Goal: Task Accomplishment & Management: Complete application form

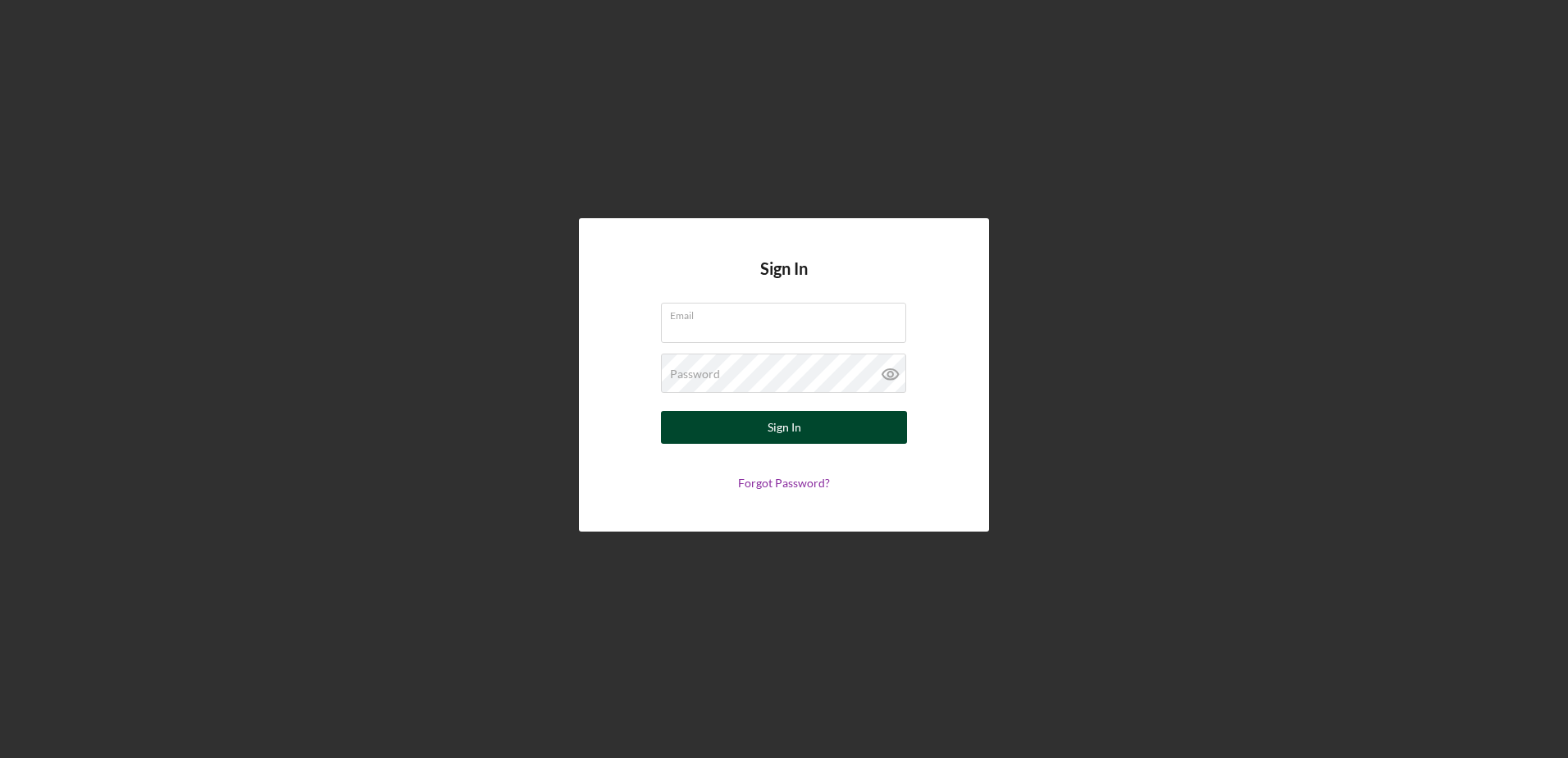
type input "[EMAIL_ADDRESS][DOMAIN_NAME]"
click at [751, 439] on button "Sign In" at bounding box center [784, 427] width 246 height 32
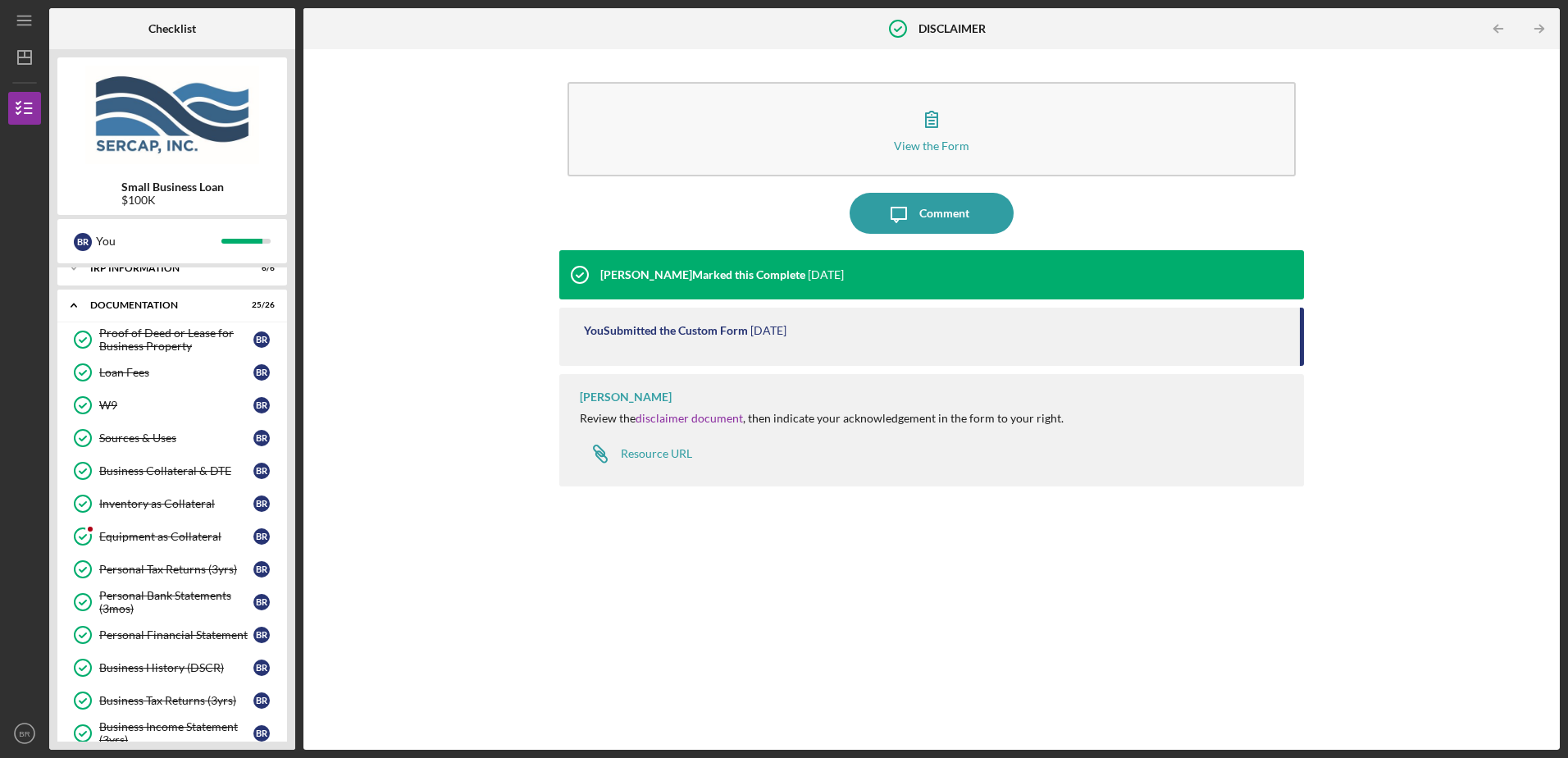
scroll to position [492, 0]
click at [182, 526] on div "Equipment as Collateral" at bounding box center [175, 531] width 154 height 13
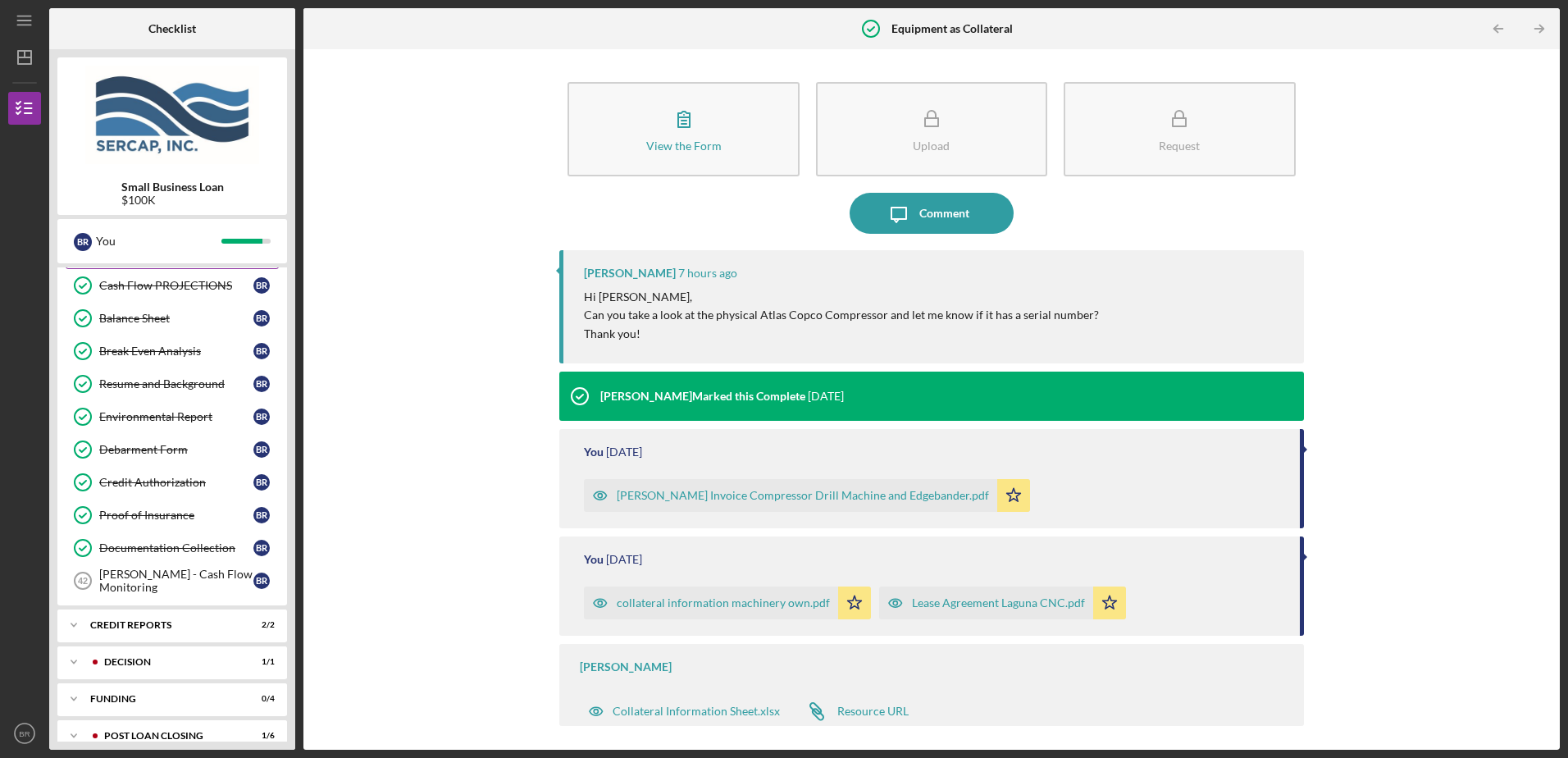
scroll to position [1085, 0]
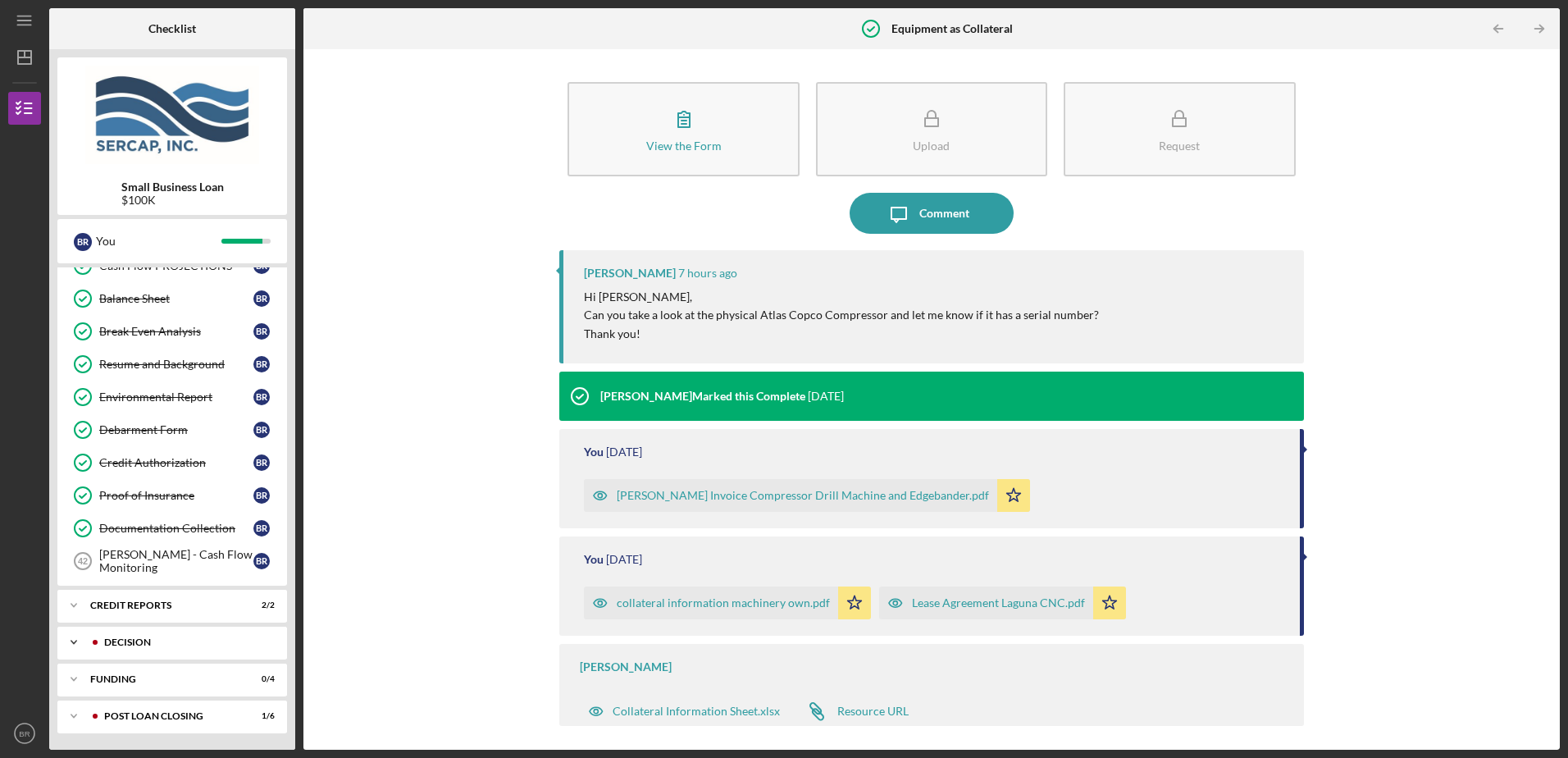
click at [155, 651] on div "Icon/Expander Decision 1 / 1" at bounding box center [172, 642] width 229 height 32
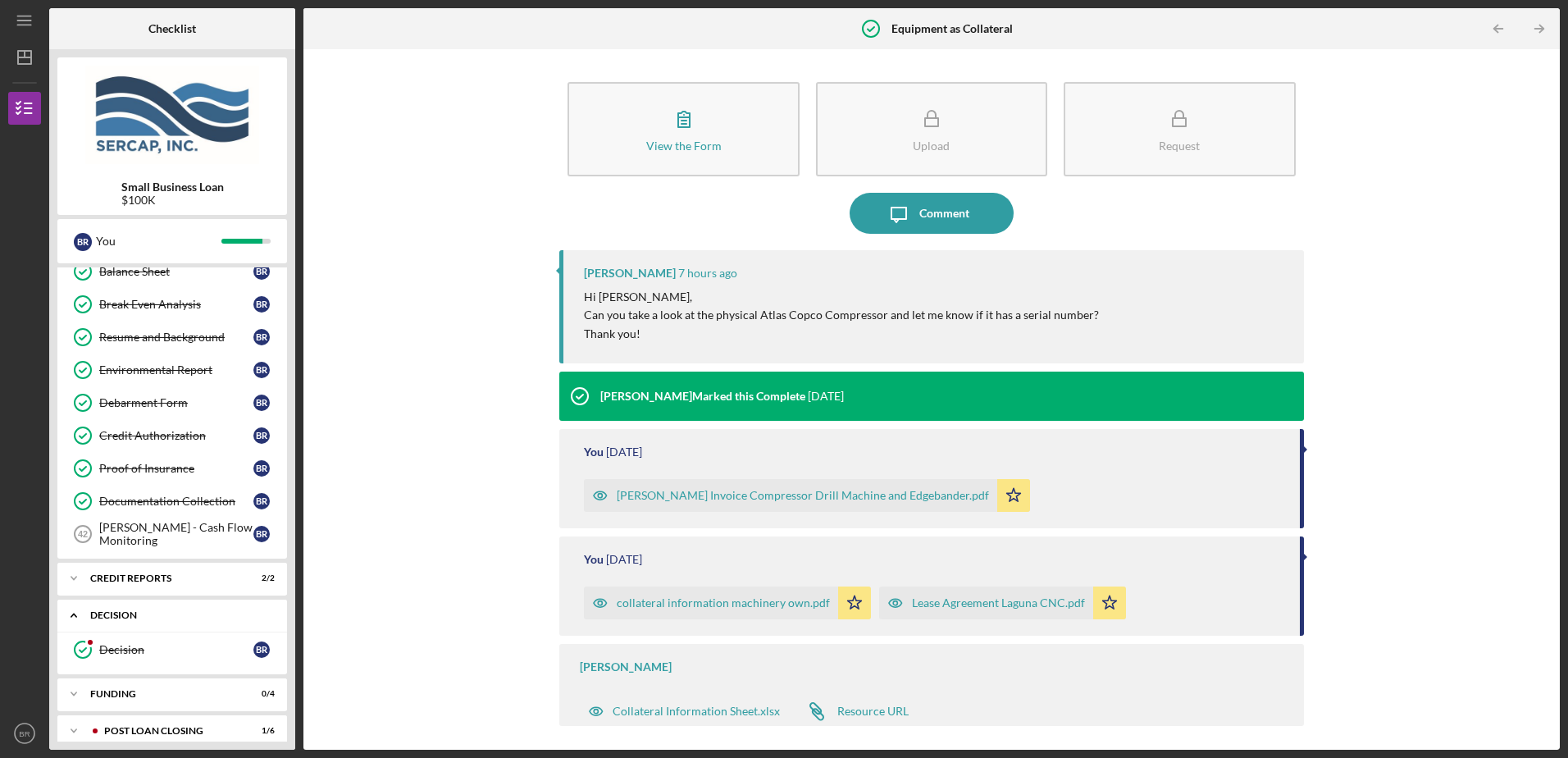
scroll to position [1128, 0]
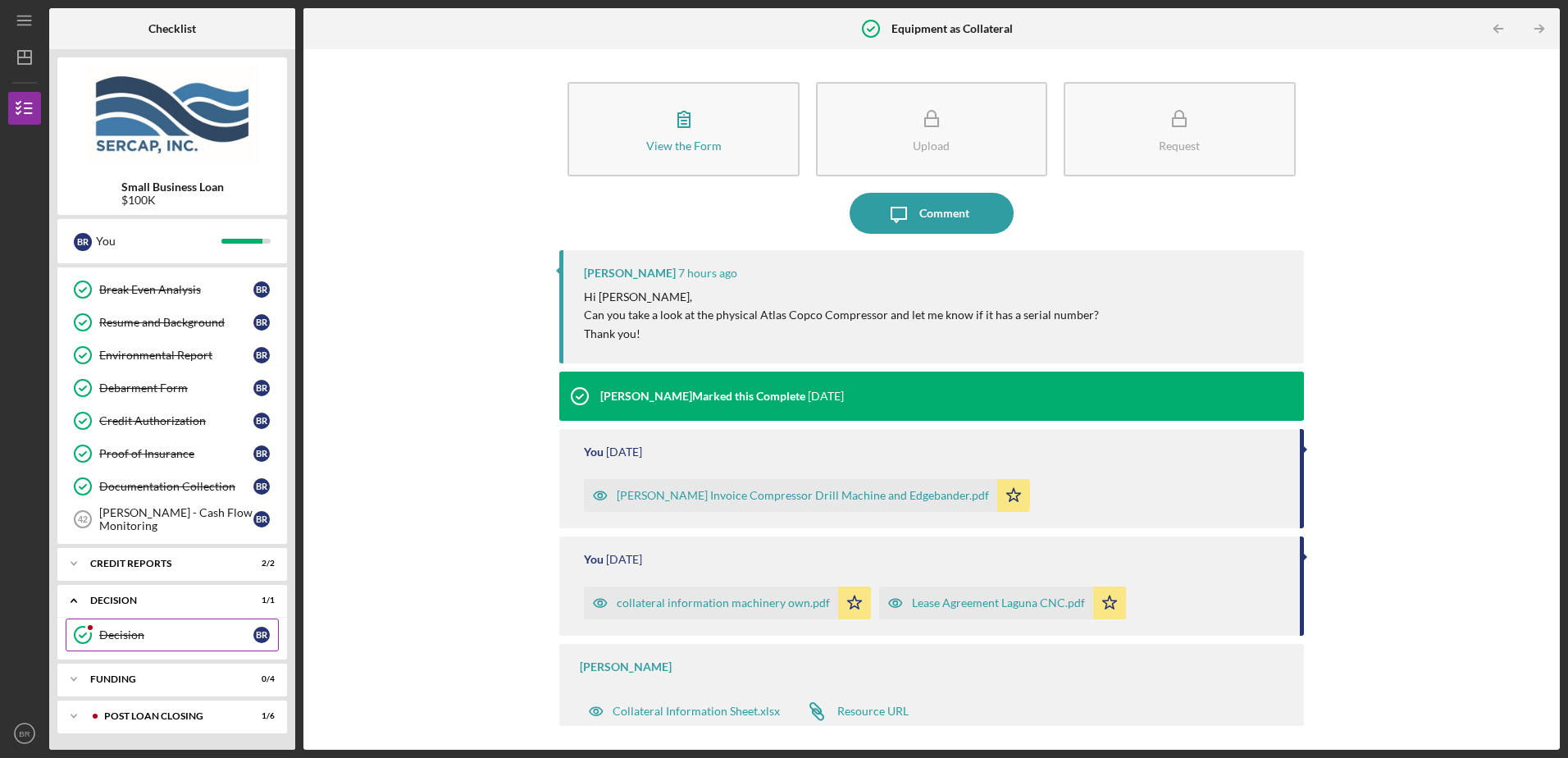
click at [170, 631] on div "Decision" at bounding box center [175, 635] width 154 height 13
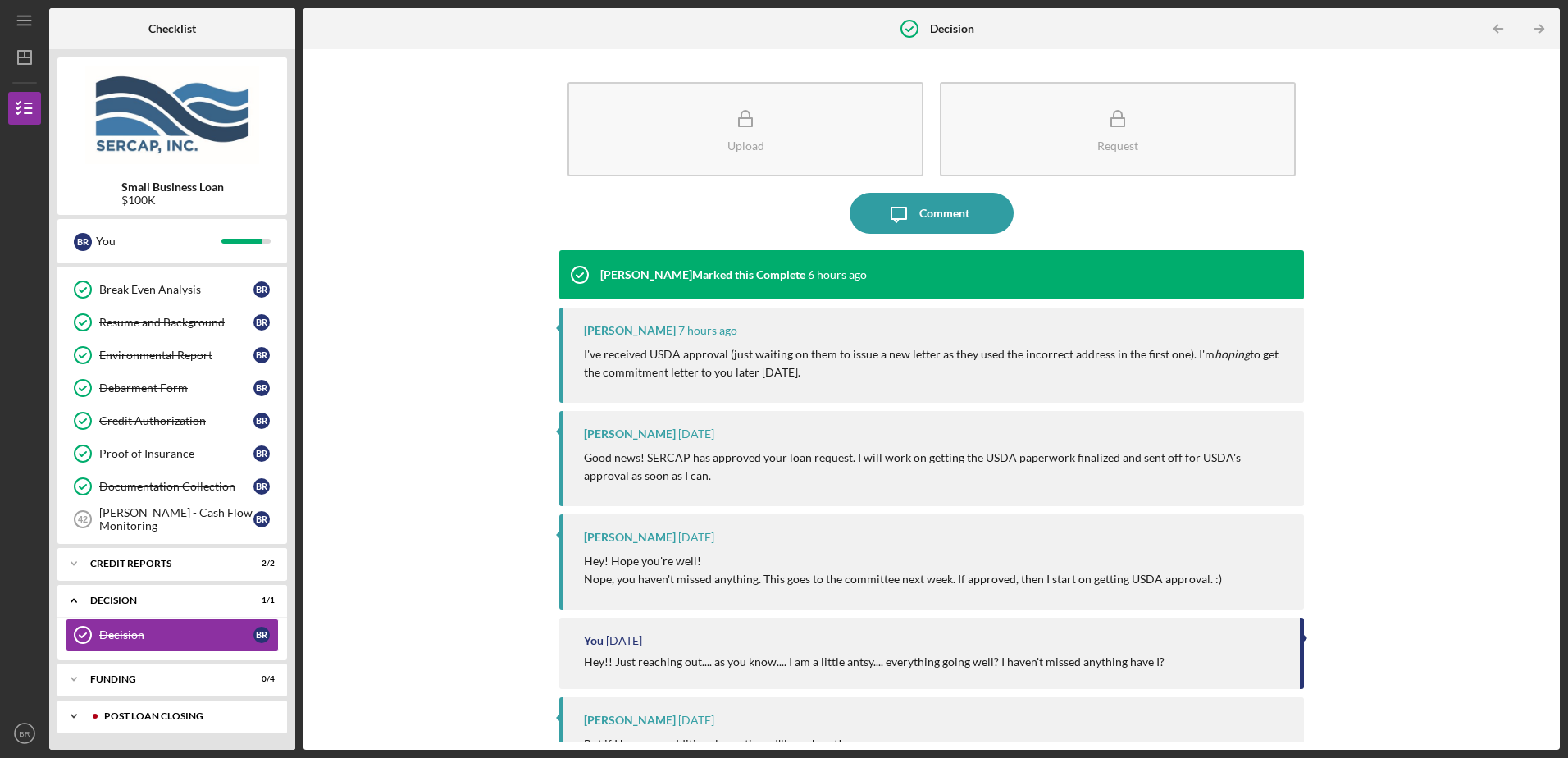
click at [185, 714] on div "POST LOAN CLOSING" at bounding box center [185, 716] width 163 height 10
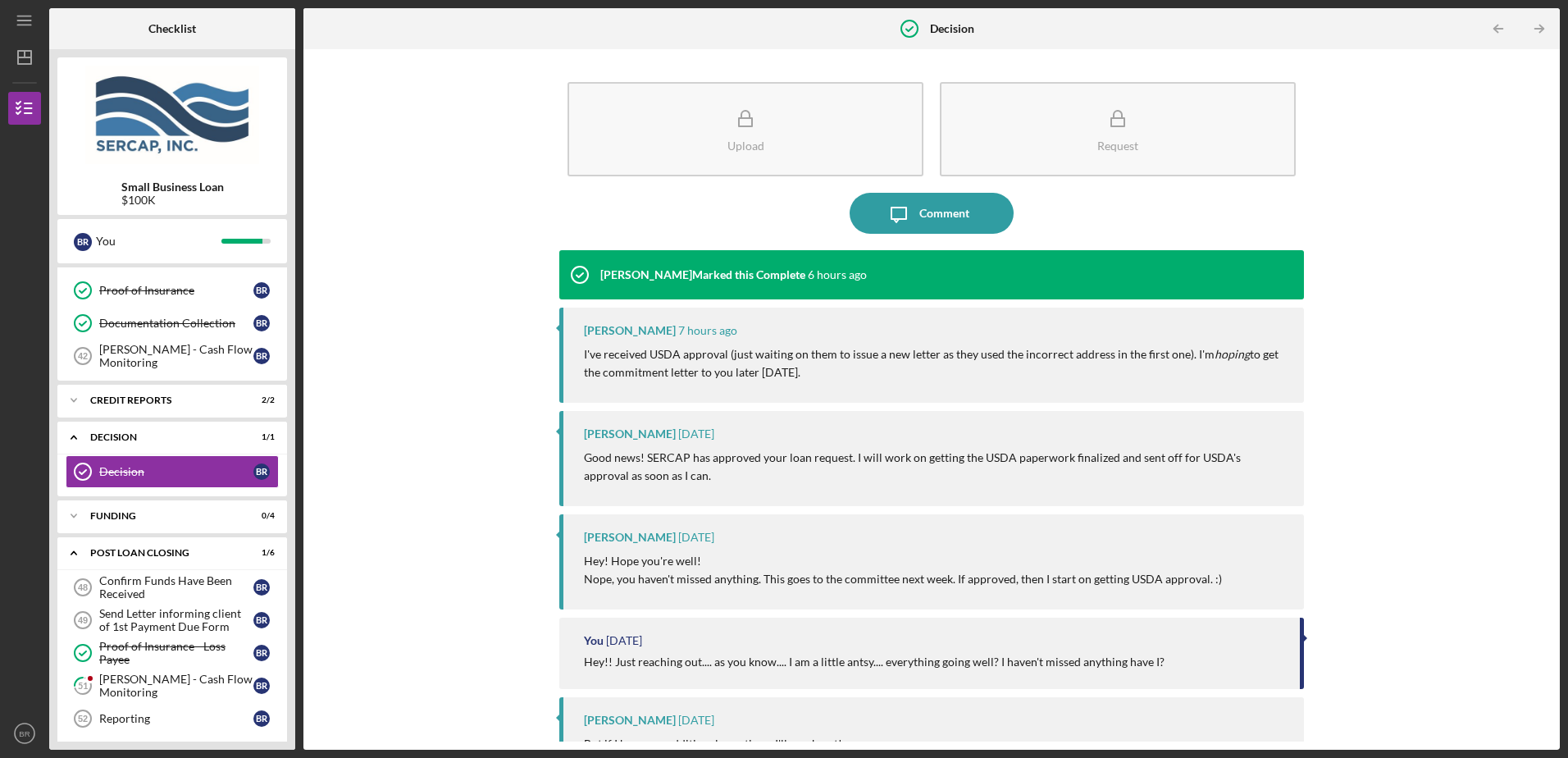
scroll to position [1291, 0]
click at [188, 678] on div "[PERSON_NAME] - Cash Flow Monitoring" at bounding box center [175, 684] width 154 height 26
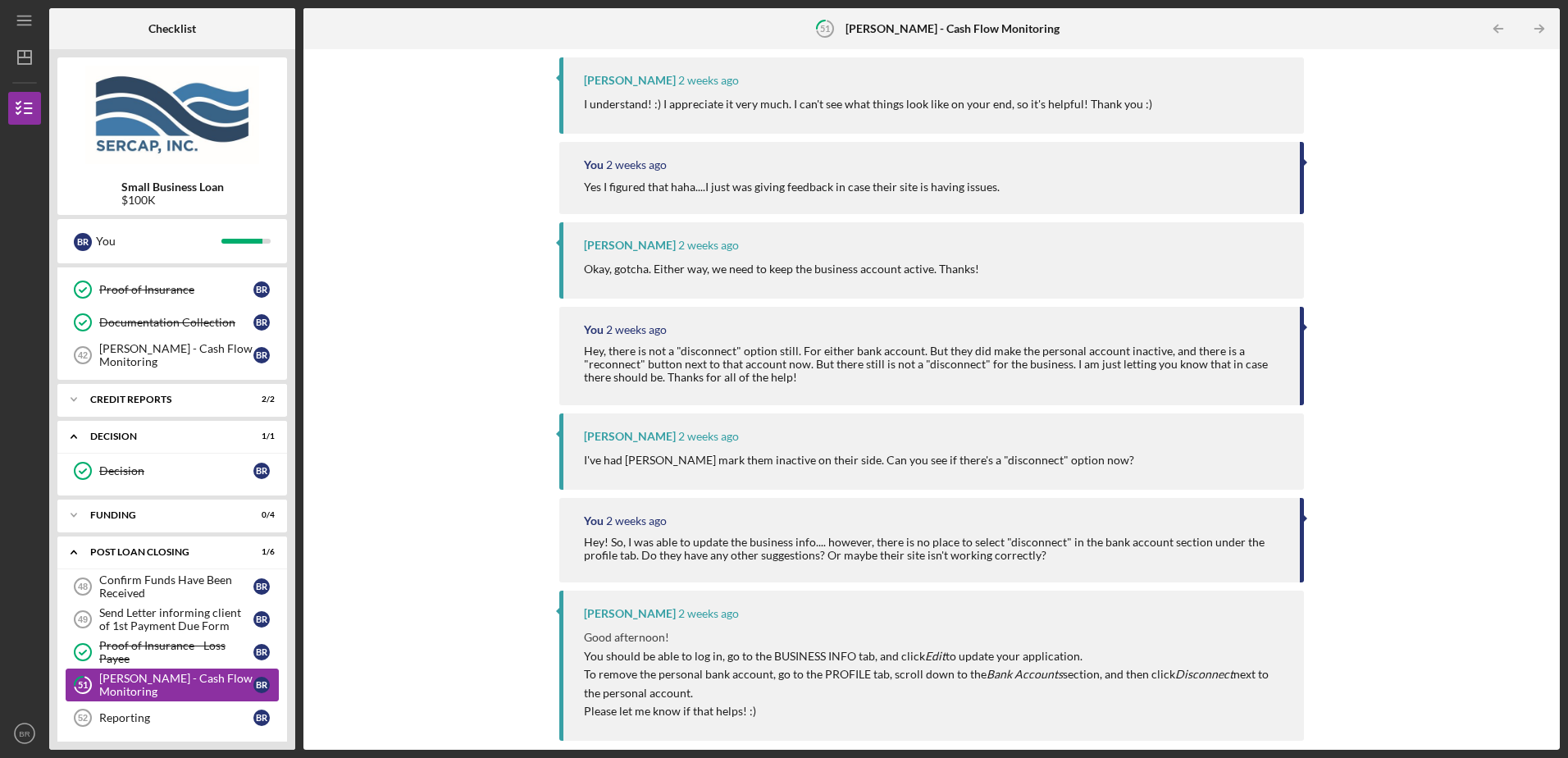
scroll to position [1333, 0]
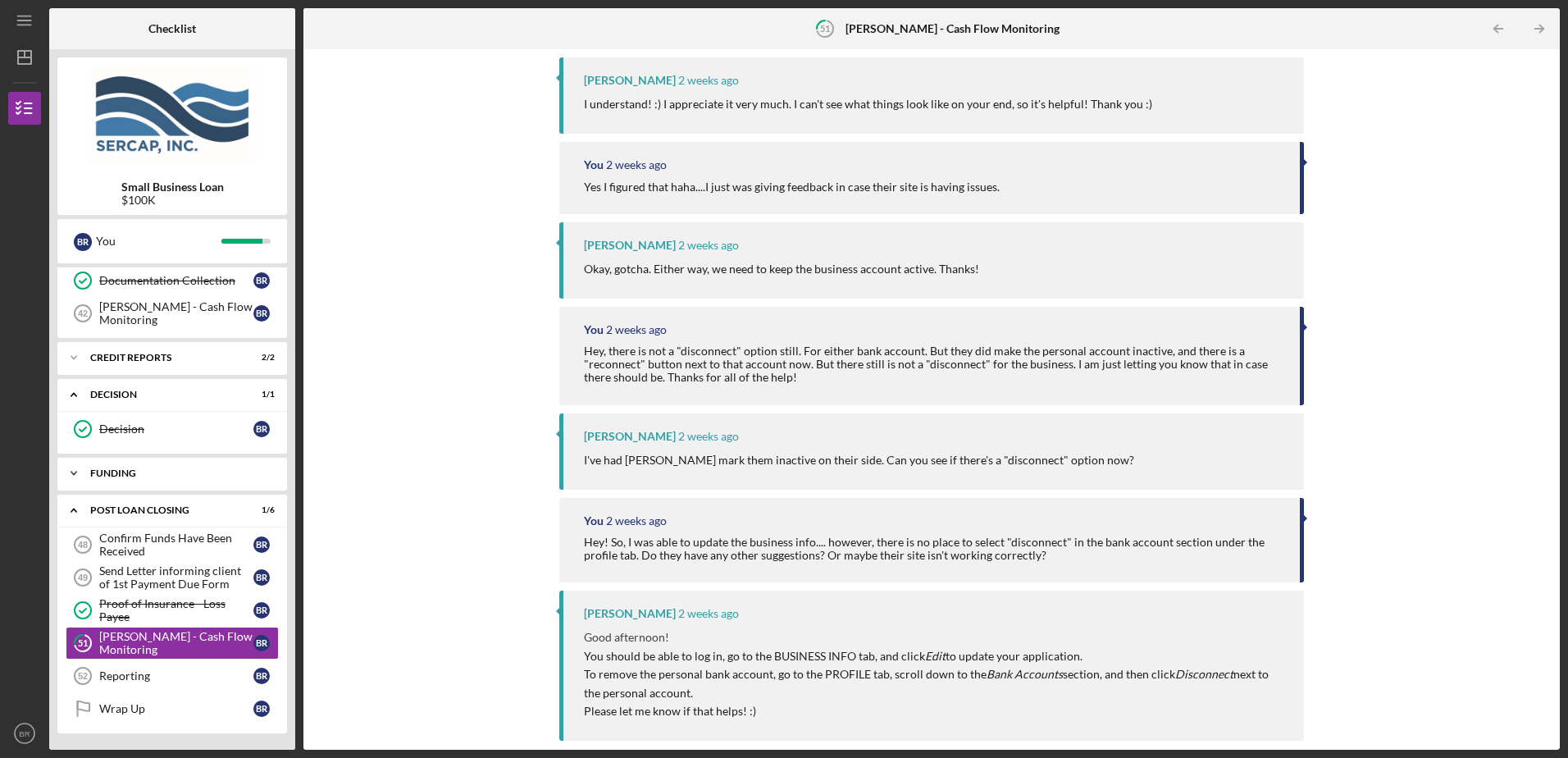
click at [179, 479] on div "Icon/Expander Funding 0 / 4" at bounding box center [172, 473] width 229 height 32
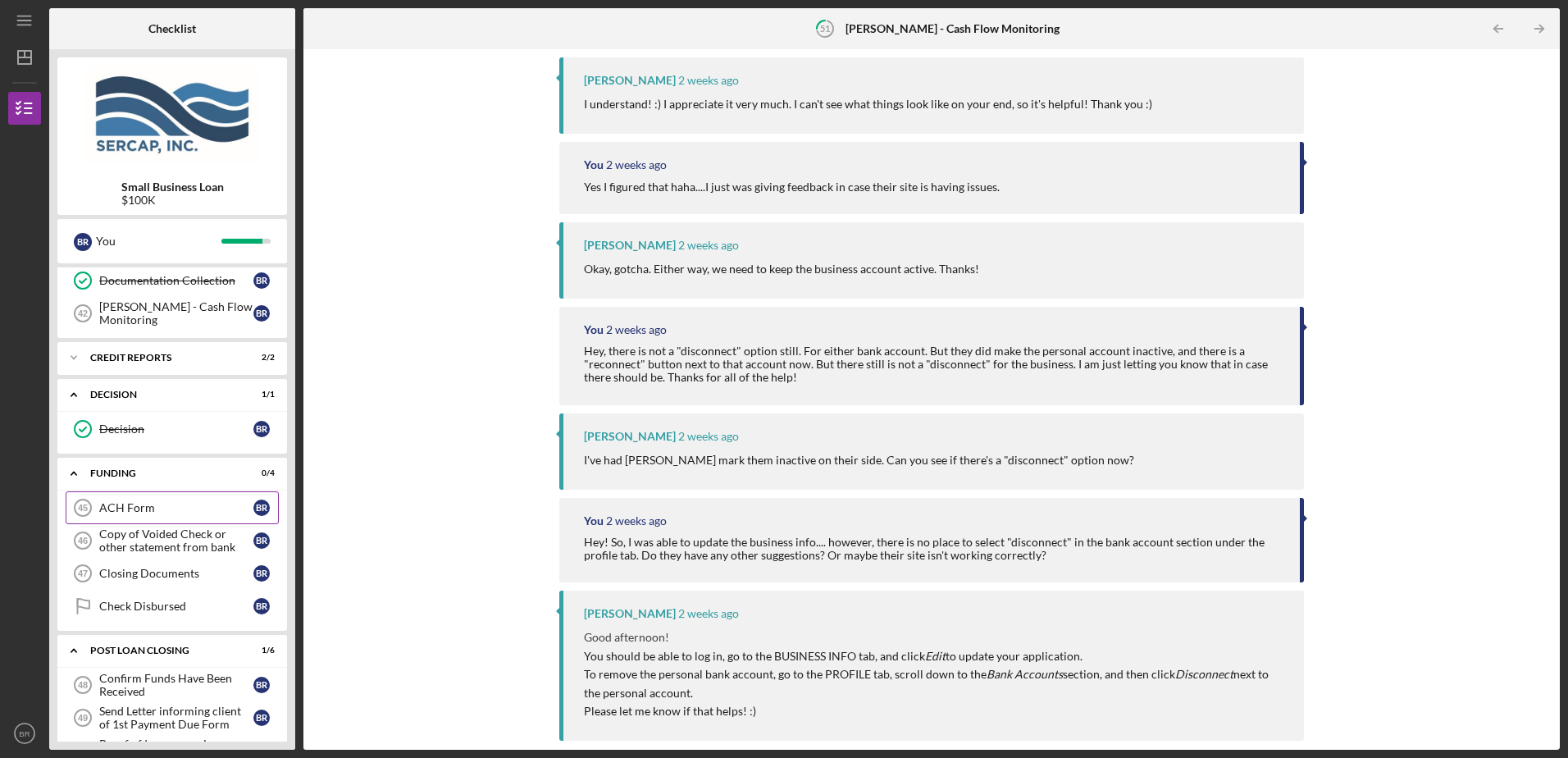
click at [145, 510] on div "ACH Form" at bounding box center [175, 507] width 154 height 13
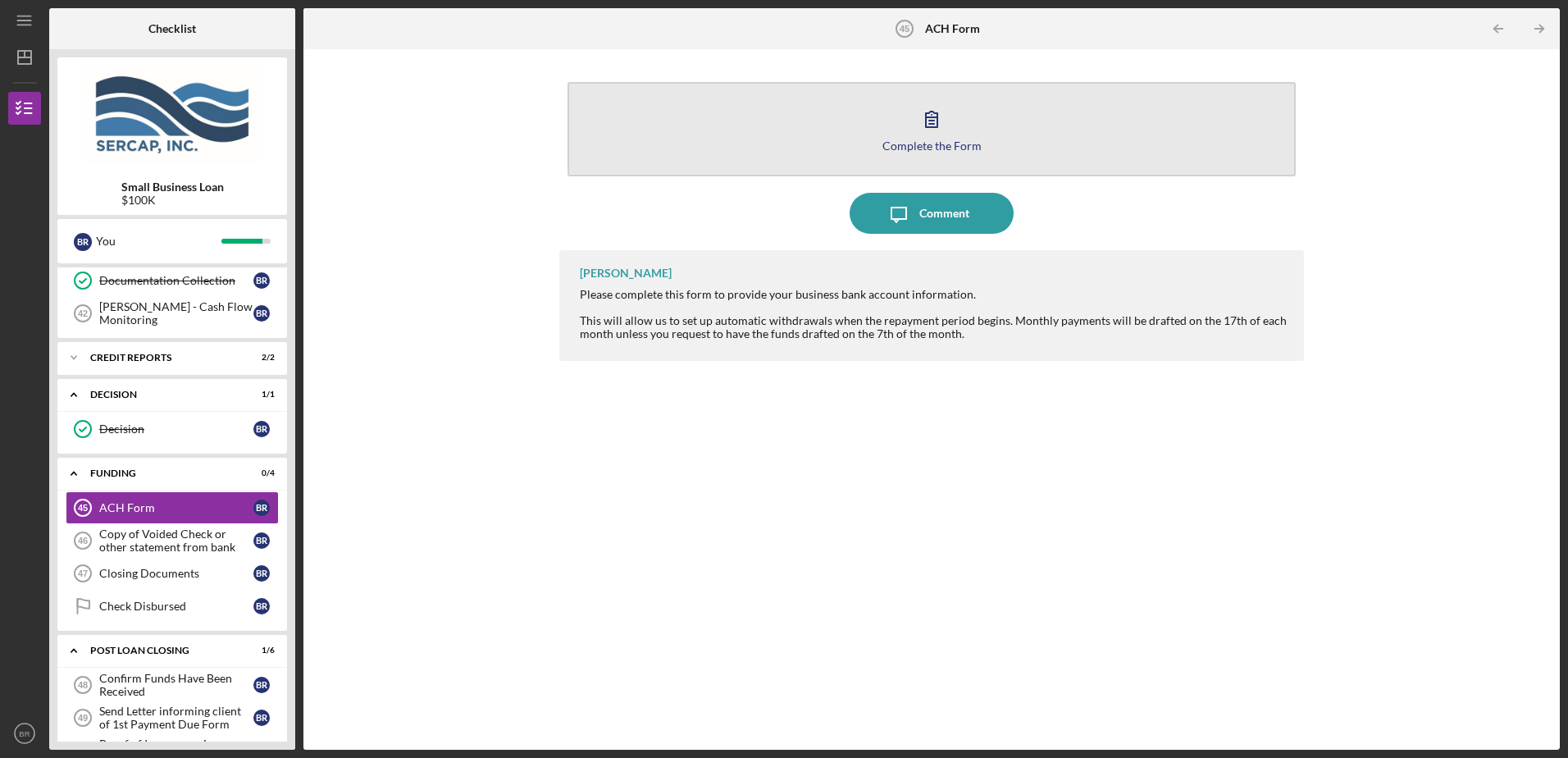
click at [945, 143] on div "Complete the Form" at bounding box center [931, 146] width 99 height 13
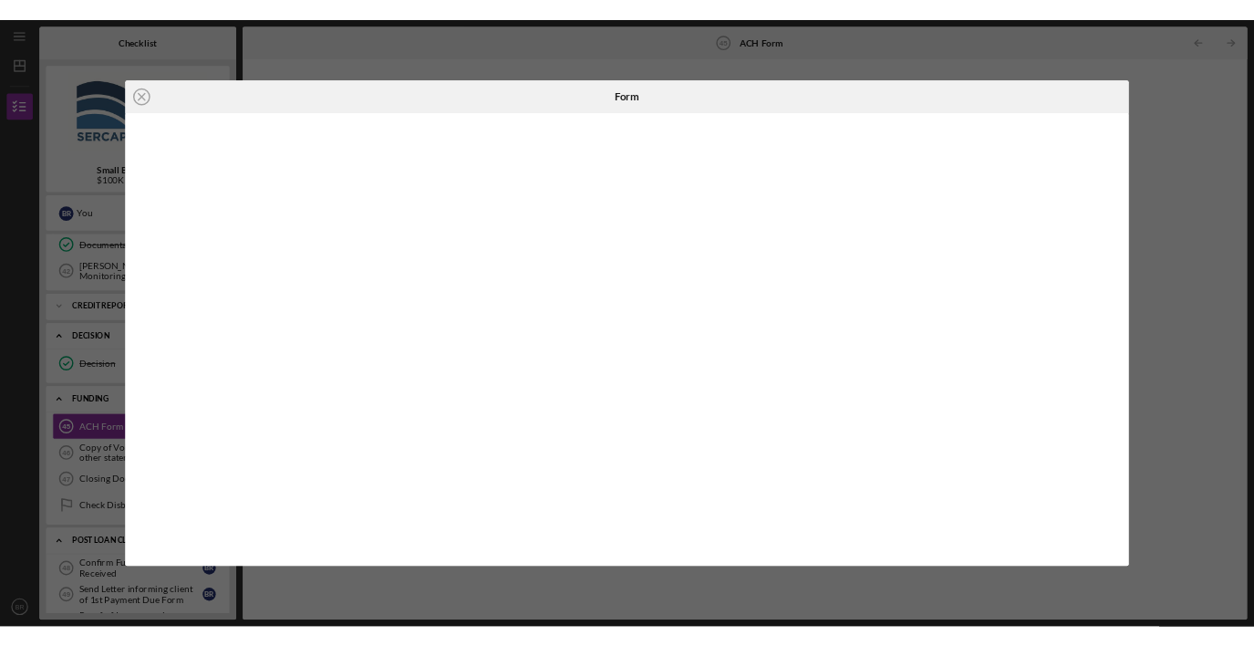
scroll to position [1483, 0]
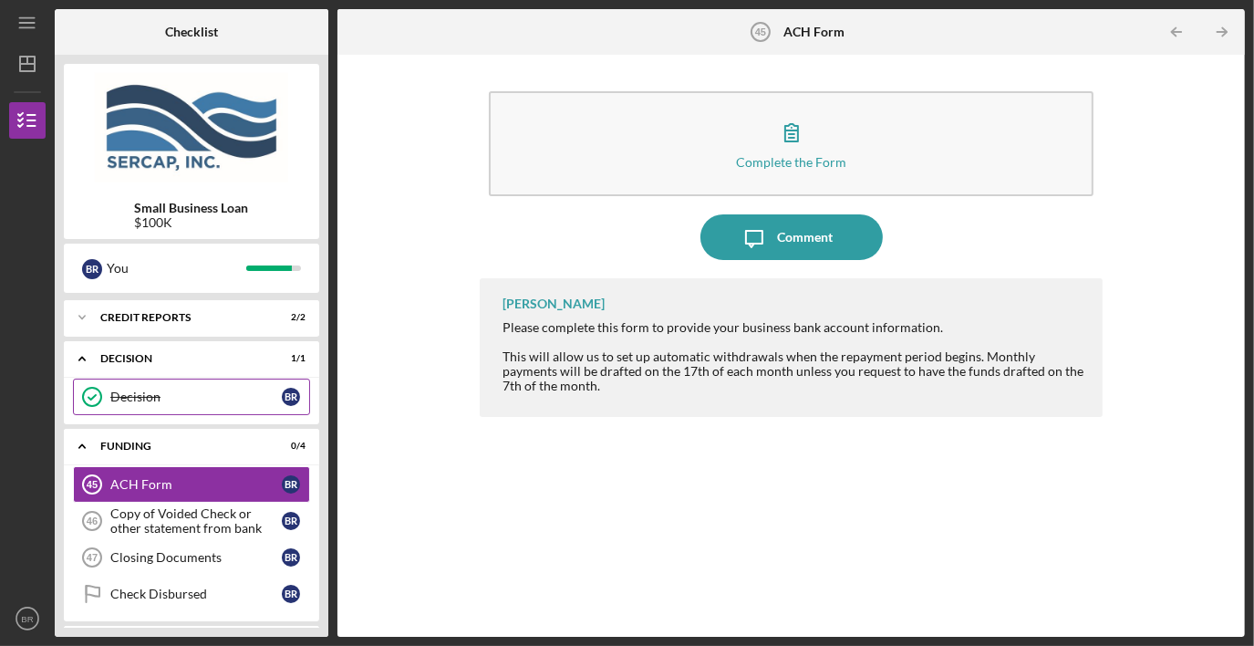
scroll to position [1574, 0]
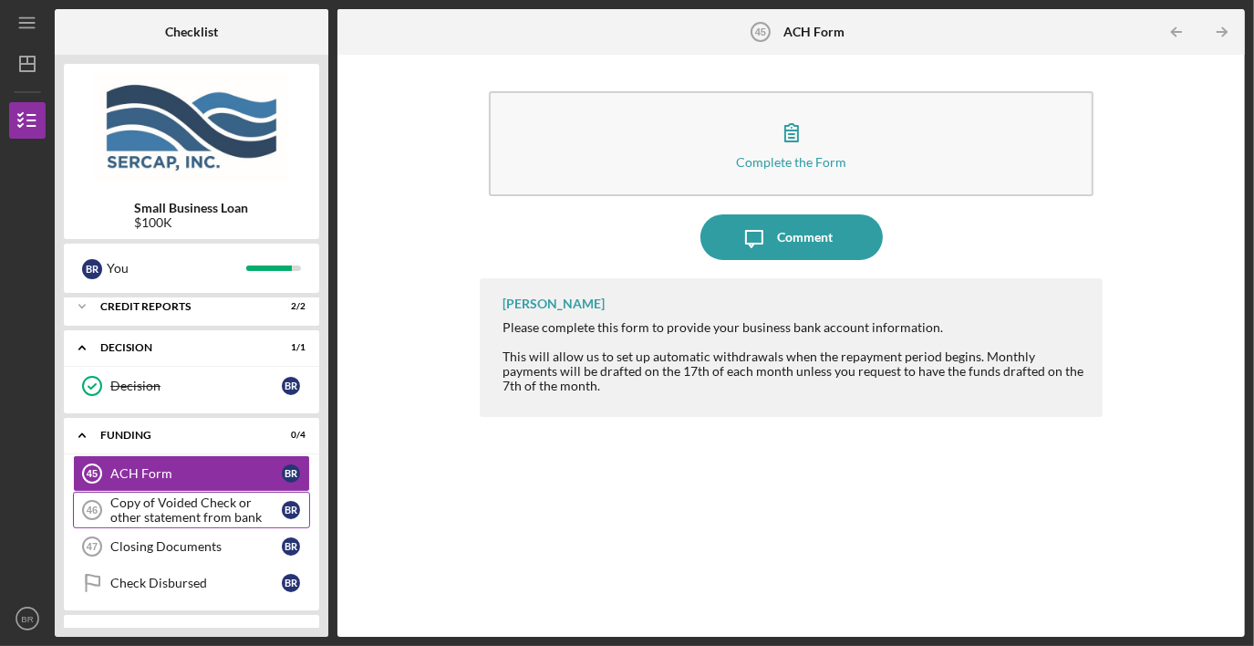
click at [192, 495] on div "Copy of Voided Check or other statement from bank" at bounding box center [195, 509] width 171 height 29
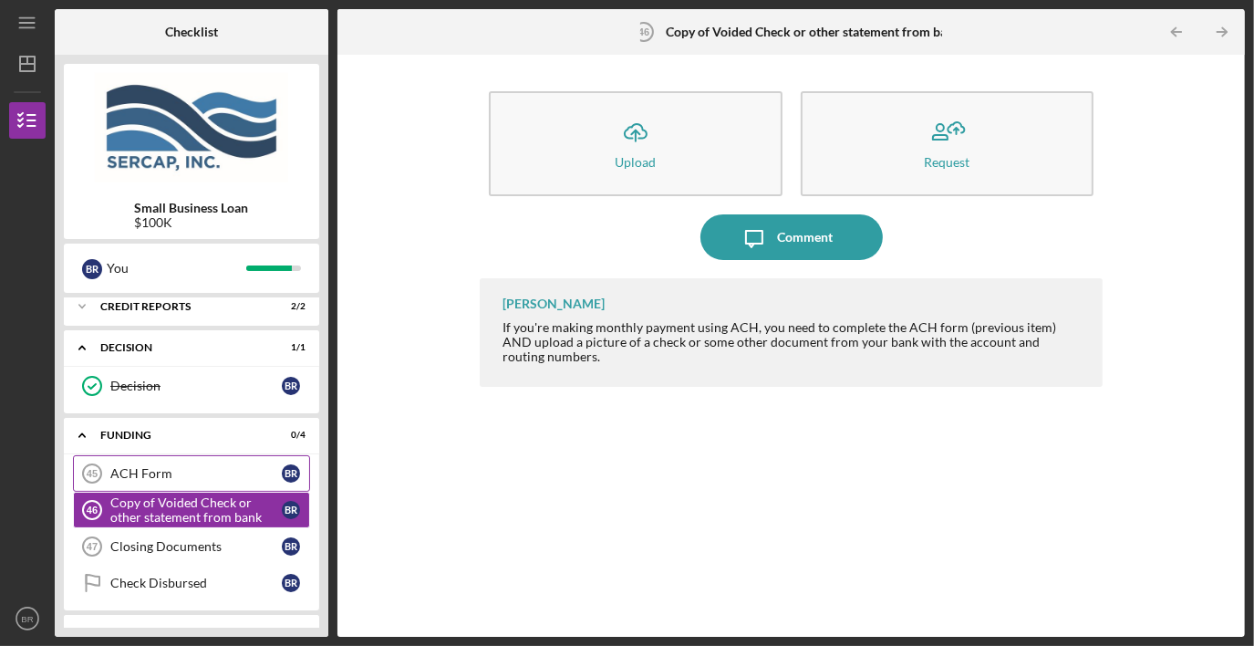
click at [161, 466] on div "ACH Form" at bounding box center [195, 473] width 171 height 15
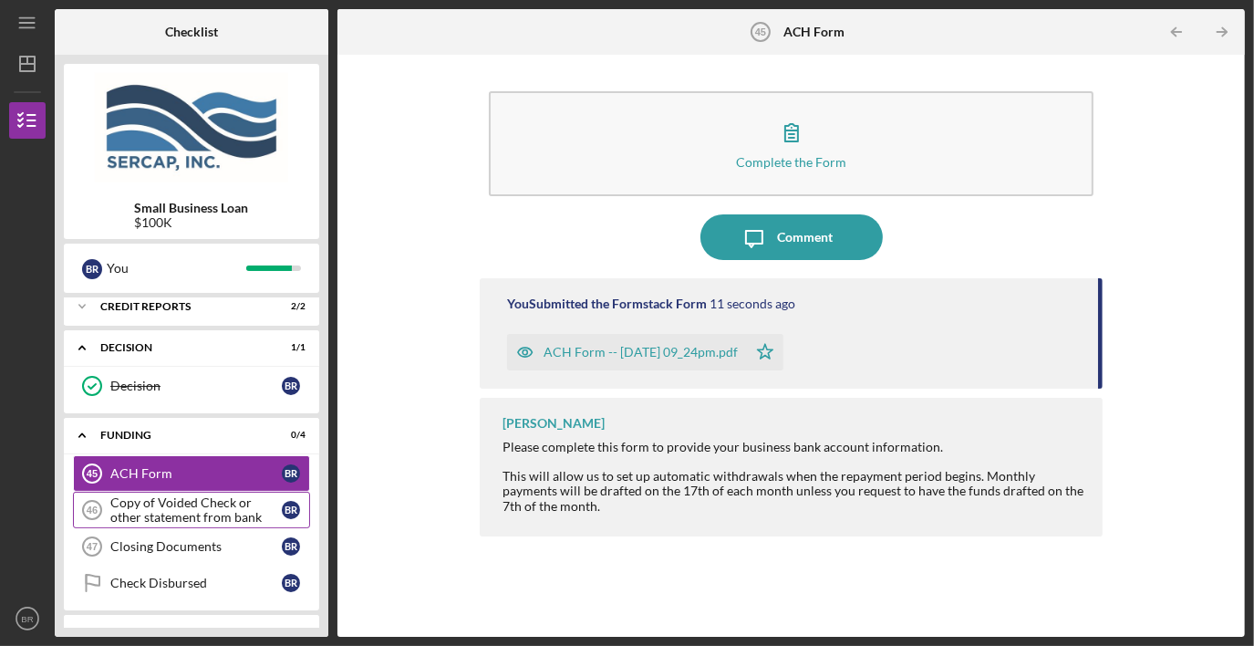
click at [154, 499] on div "Copy of Voided Check or other statement from bank" at bounding box center [195, 509] width 171 height 29
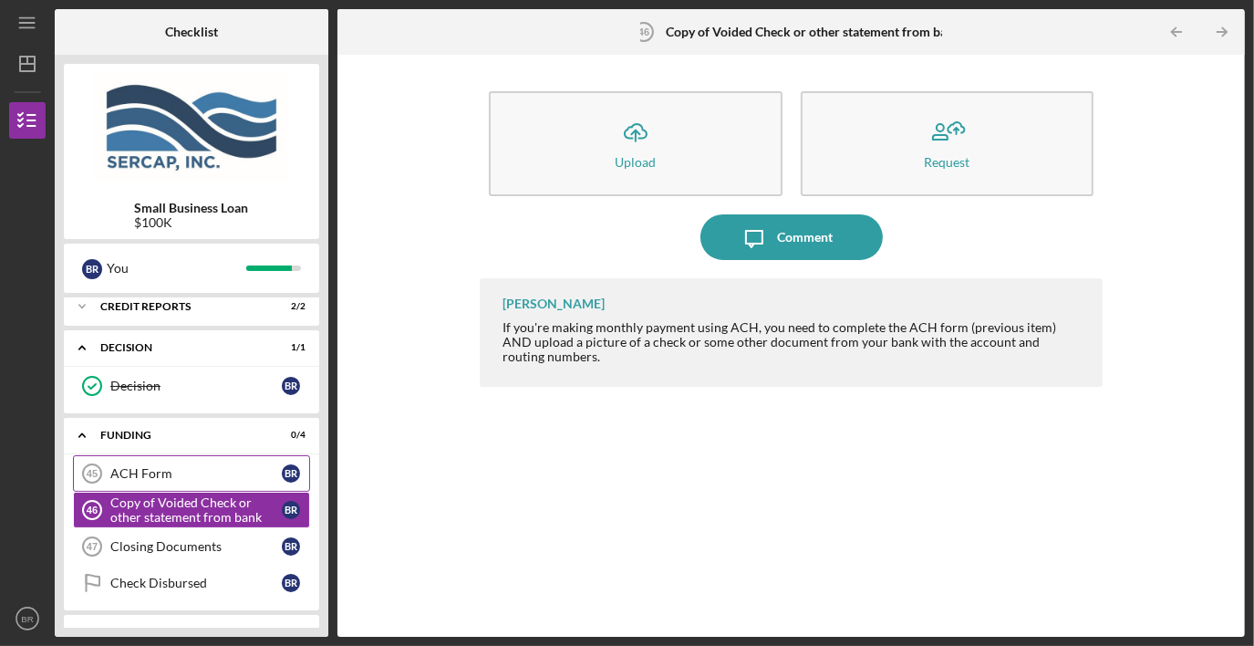
click at [192, 466] on div "ACH Form" at bounding box center [195, 473] width 171 height 15
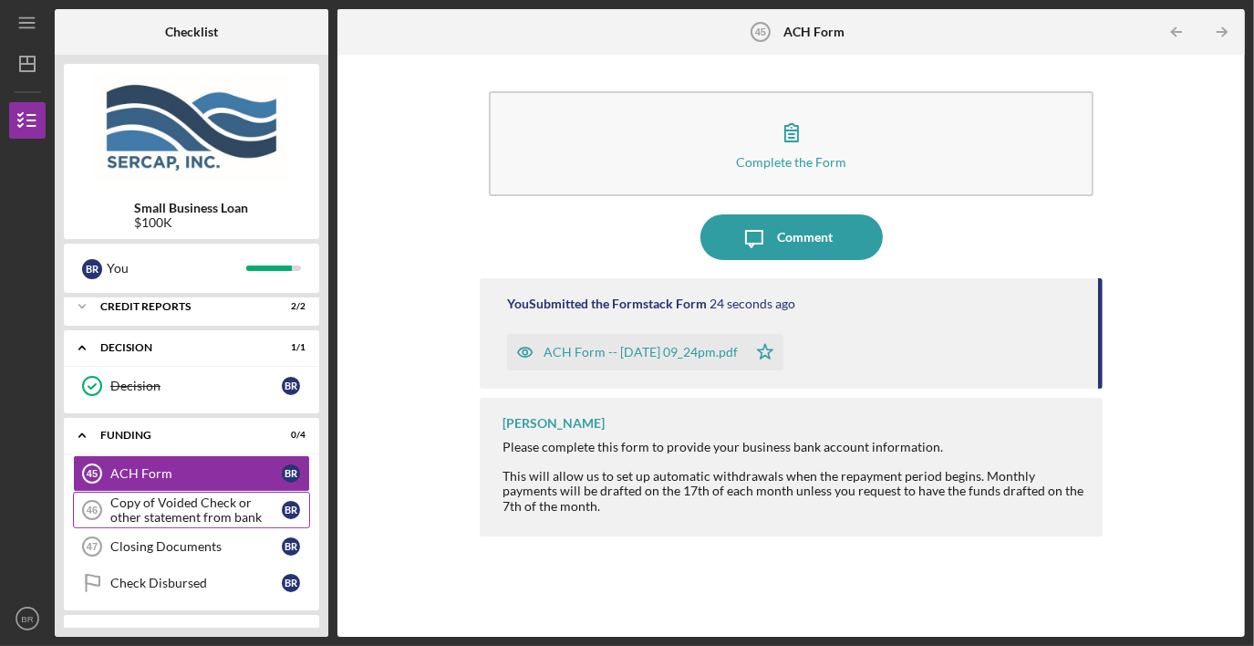
click at [192, 495] on div "Copy of Voided Check or other statement from bank" at bounding box center [195, 509] width 171 height 29
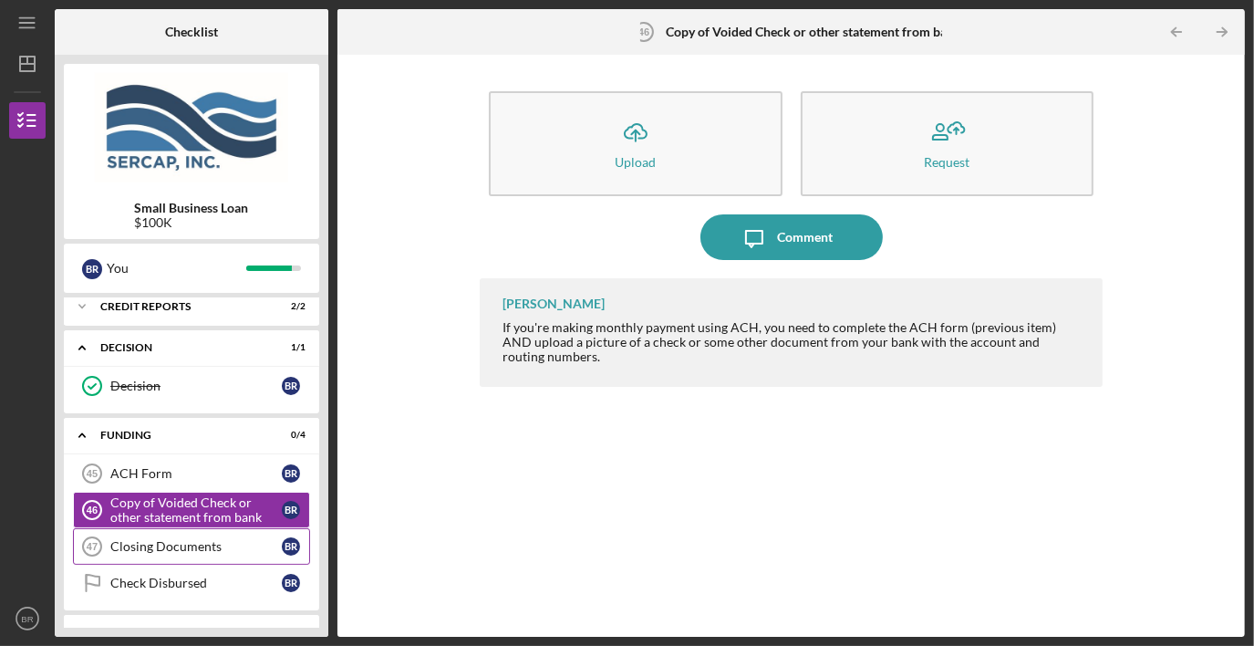
click at [208, 539] on div "Closing Documents" at bounding box center [195, 546] width 171 height 15
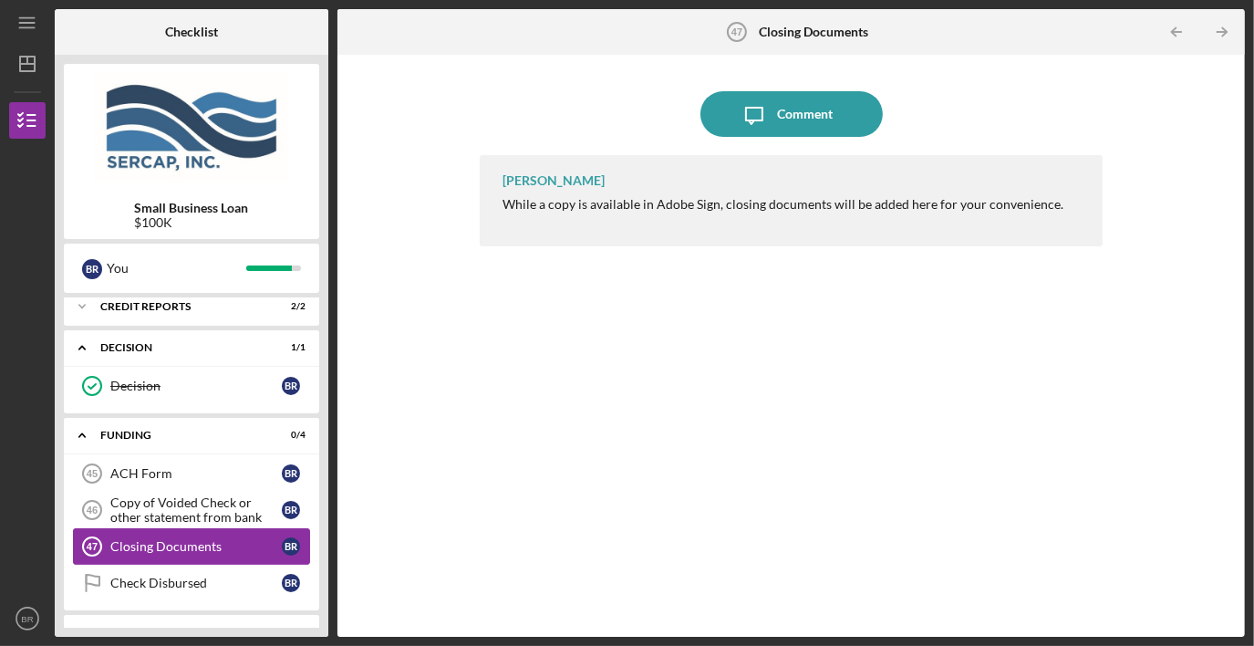
scroll to position [1665, 0]
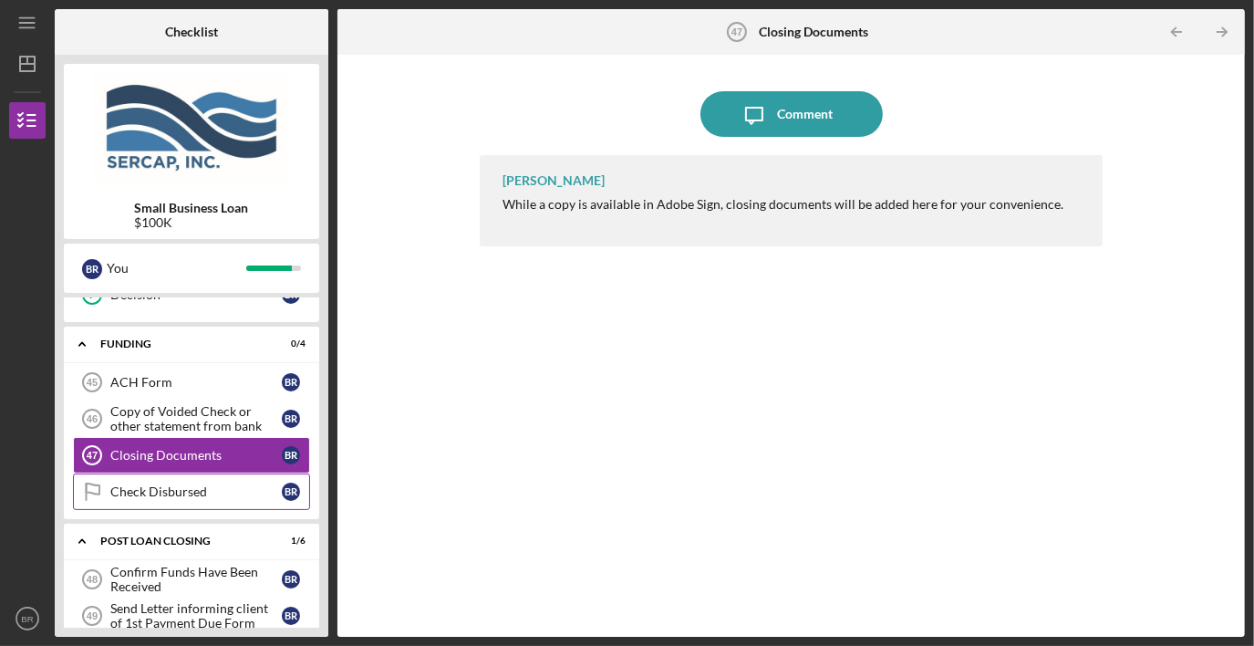
click at [200, 484] on div "Check Disbursed" at bounding box center [195, 491] width 171 height 15
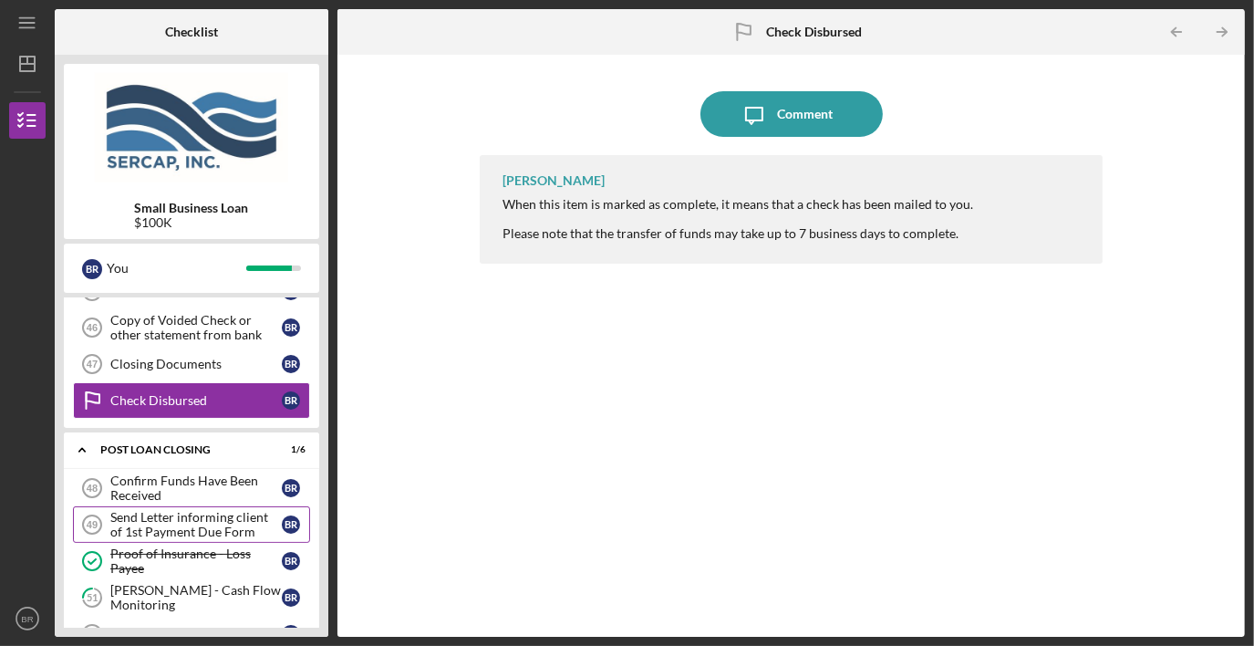
scroll to position [1817, 0]
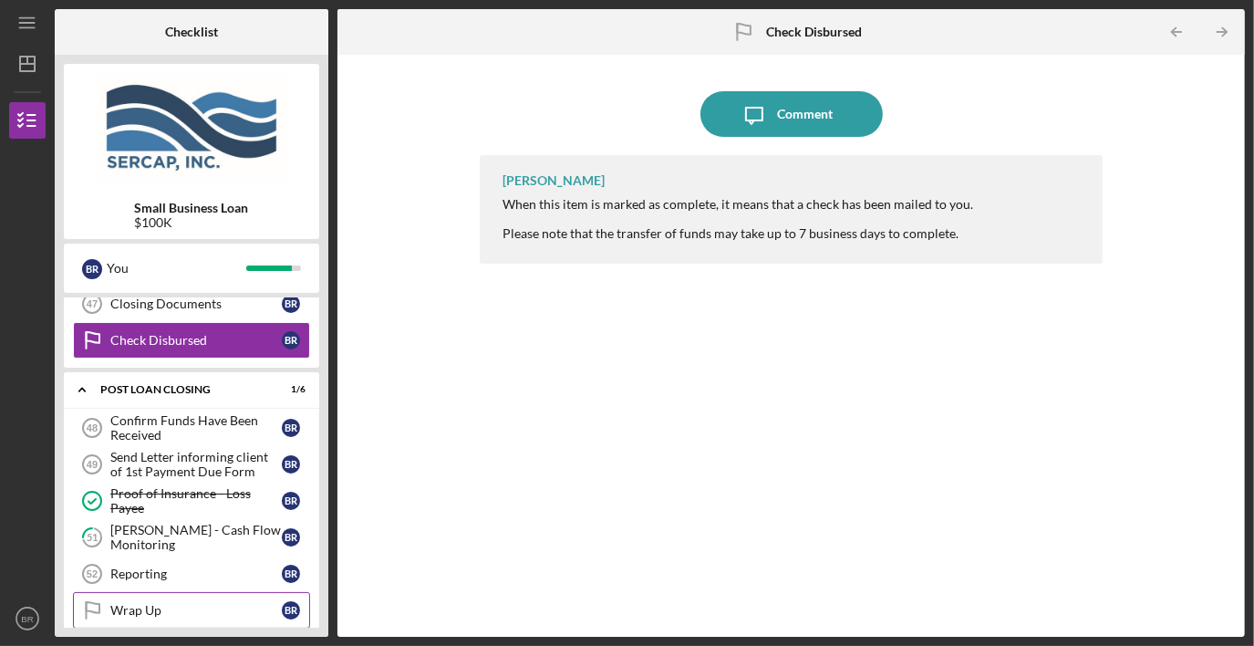
click at [184, 603] on div "Wrap Up" at bounding box center [195, 610] width 171 height 15
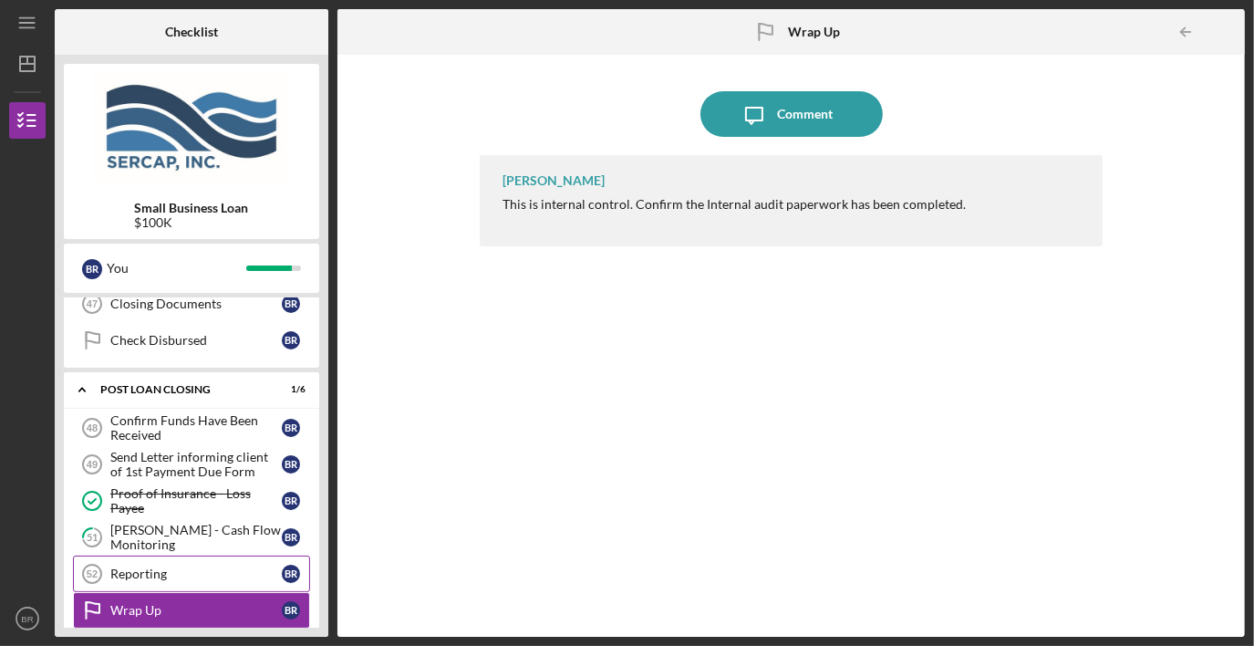
click at [161, 566] on div "Reporting" at bounding box center [195, 573] width 171 height 15
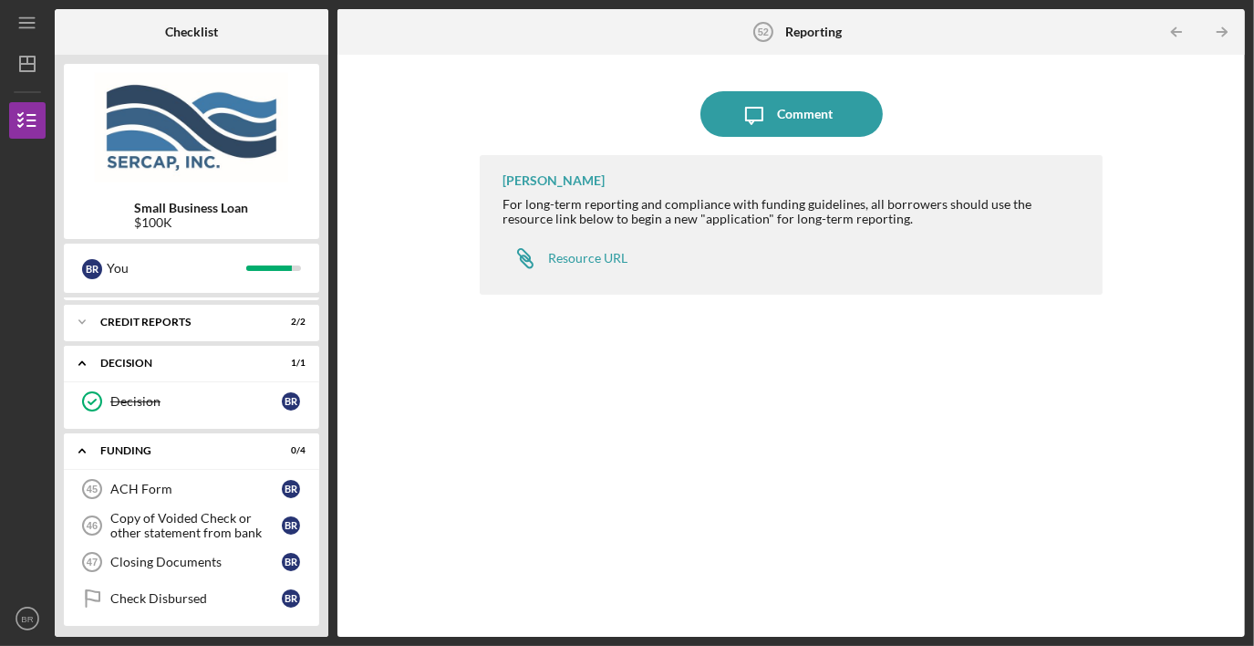
scroll to position [1543, 0]
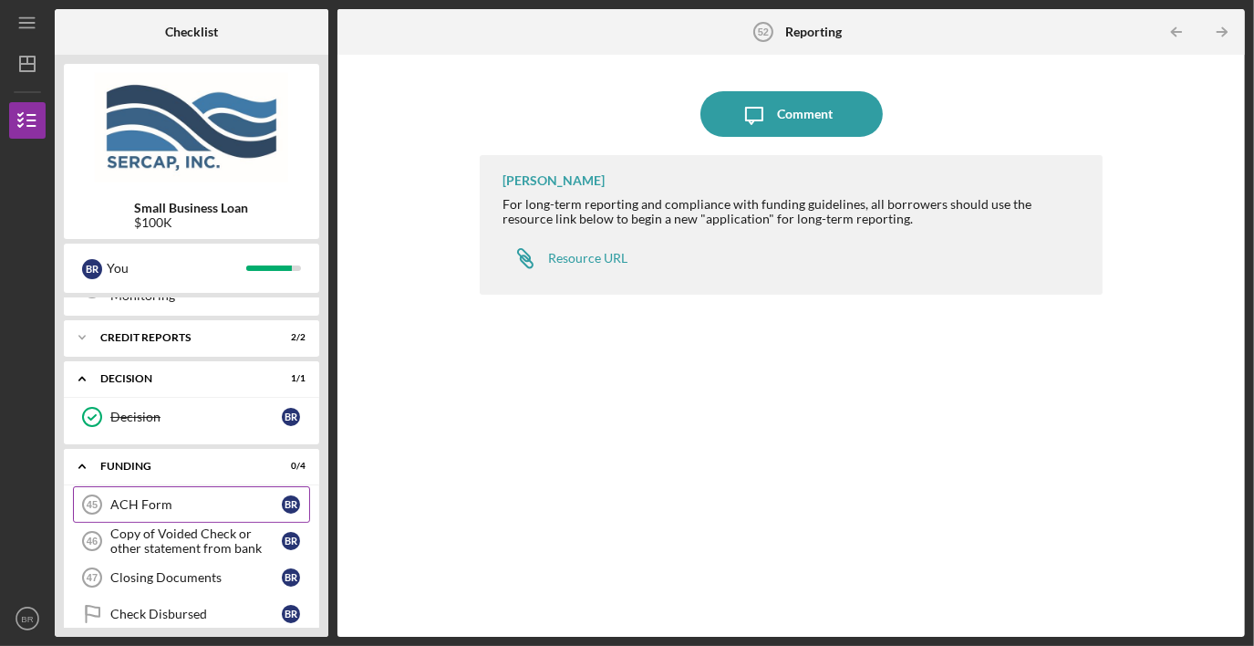
click at [157, 497] on div "ACH Form" at bounding box center [195, 504] width 171 height 15
